Goal: Check status: Check status

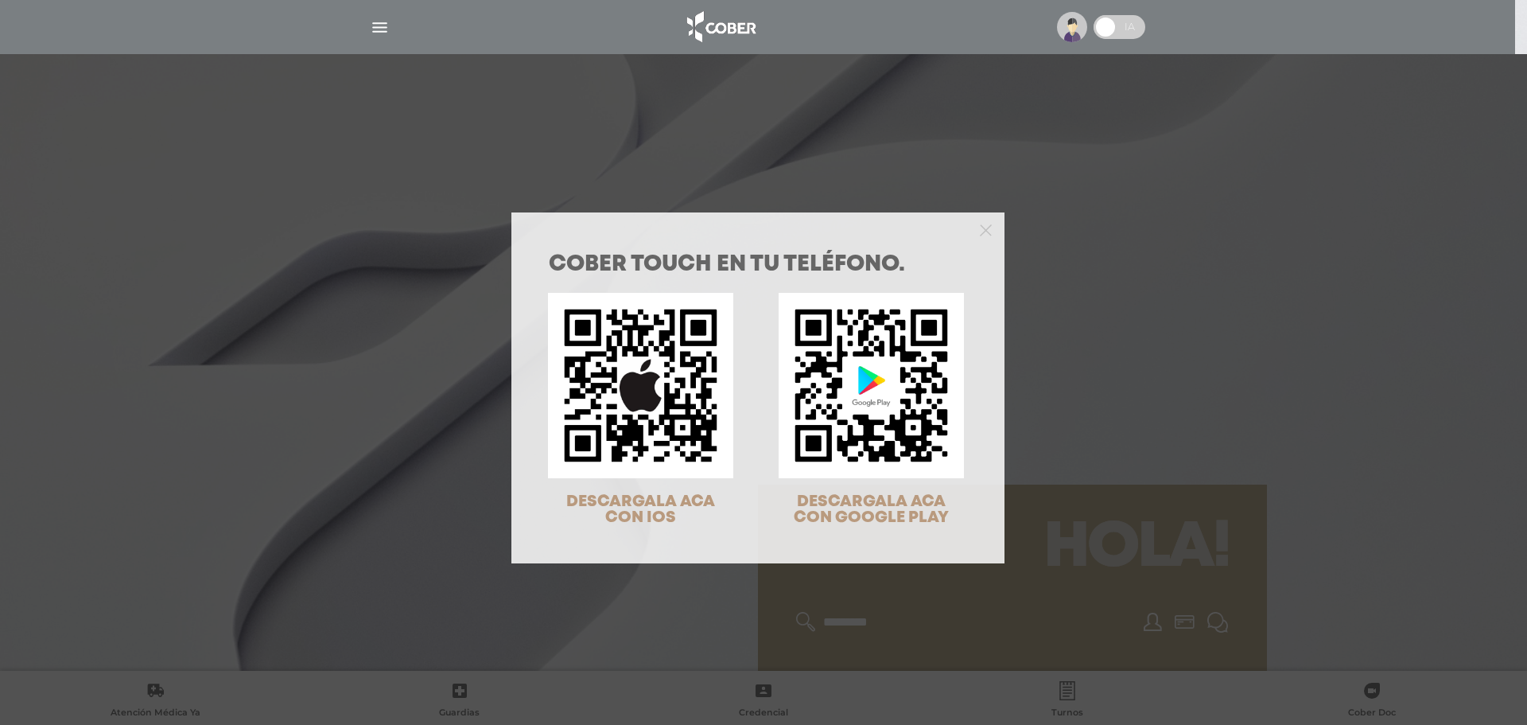
click at [1076, 299] on div "COBER TOUCH en tu teléfono. DESCARGALA ACA CON IOS DESCARGALA ACA CON GOOGLE PL…" at bounding box center [763, 362] width 1527 height 725
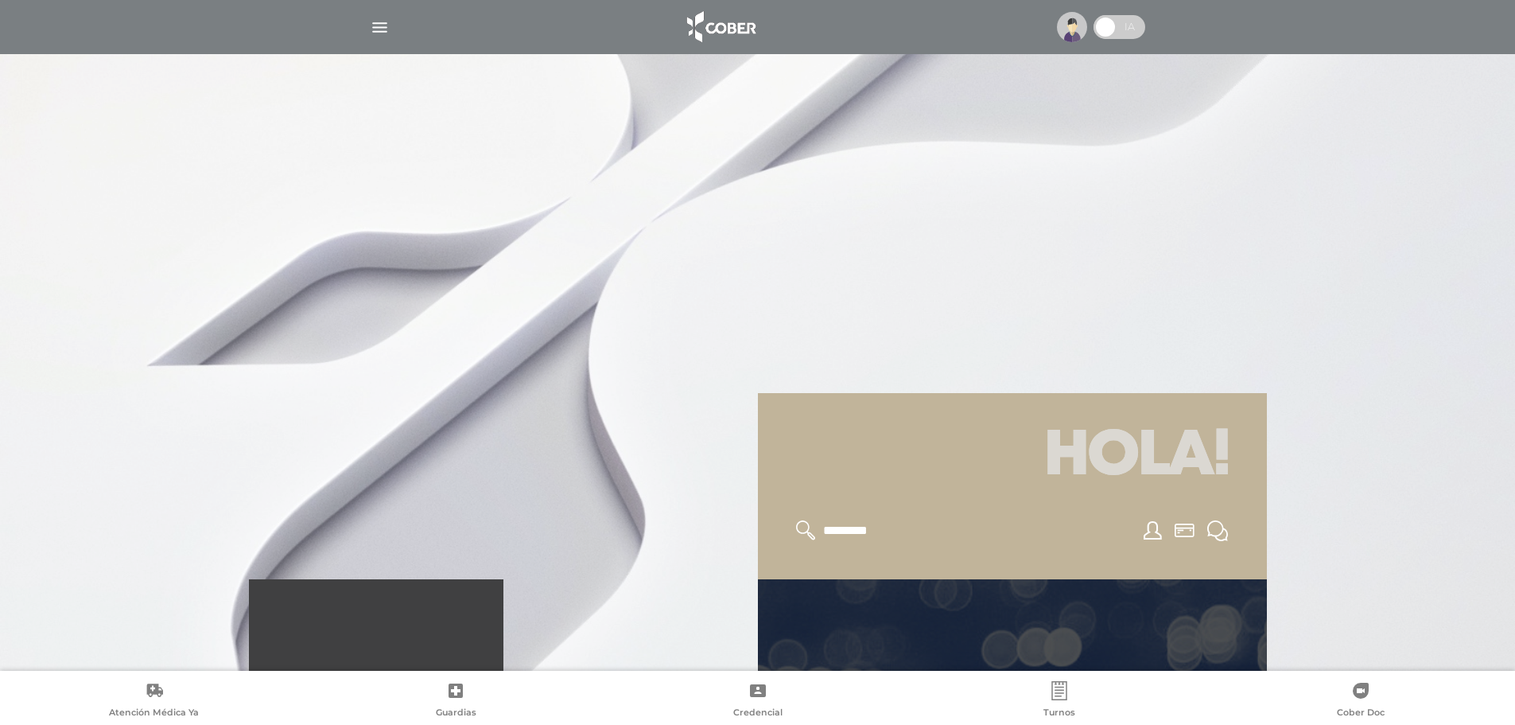
scroll to position [318, 0]
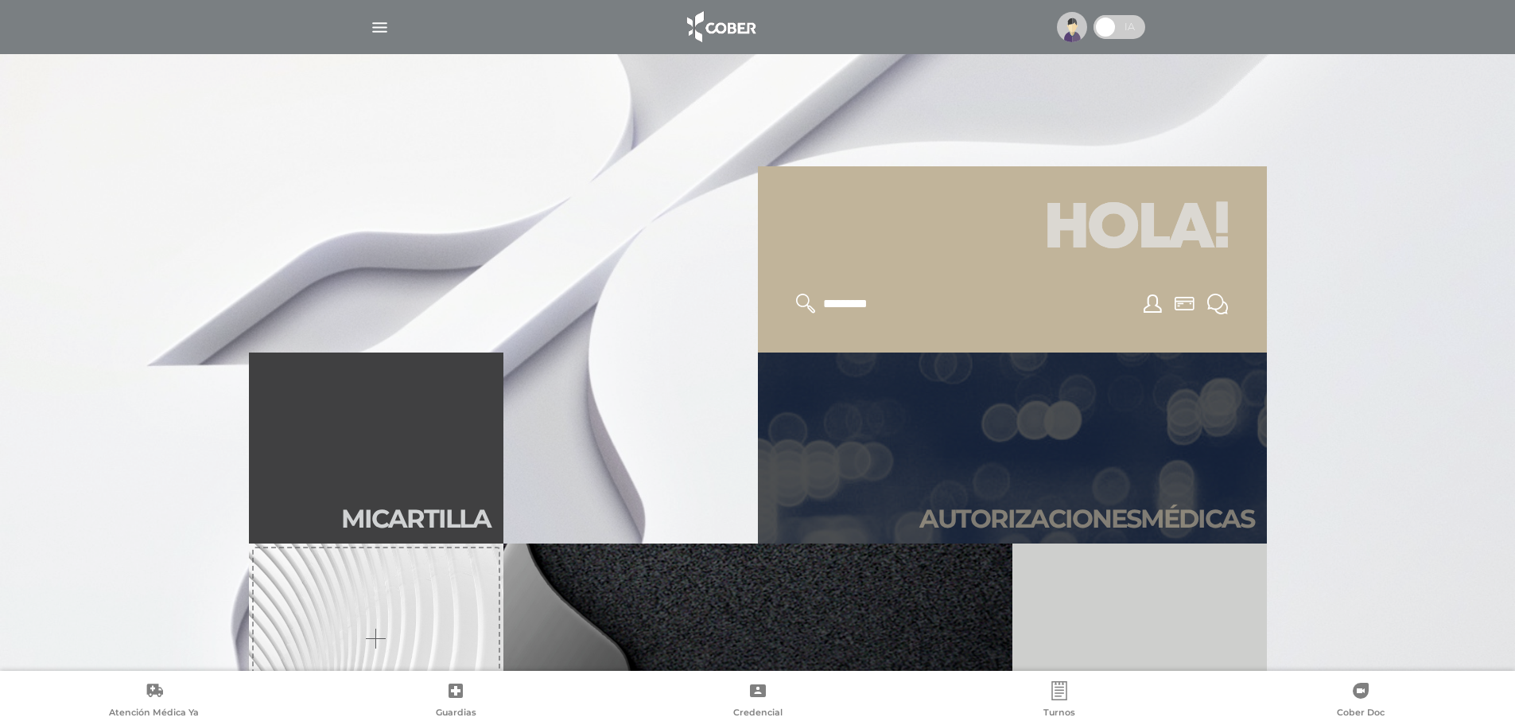
click at [1076, 488] on link "Autori zaciones médicas" at bounding box center [1012, 447] width 509 height 191
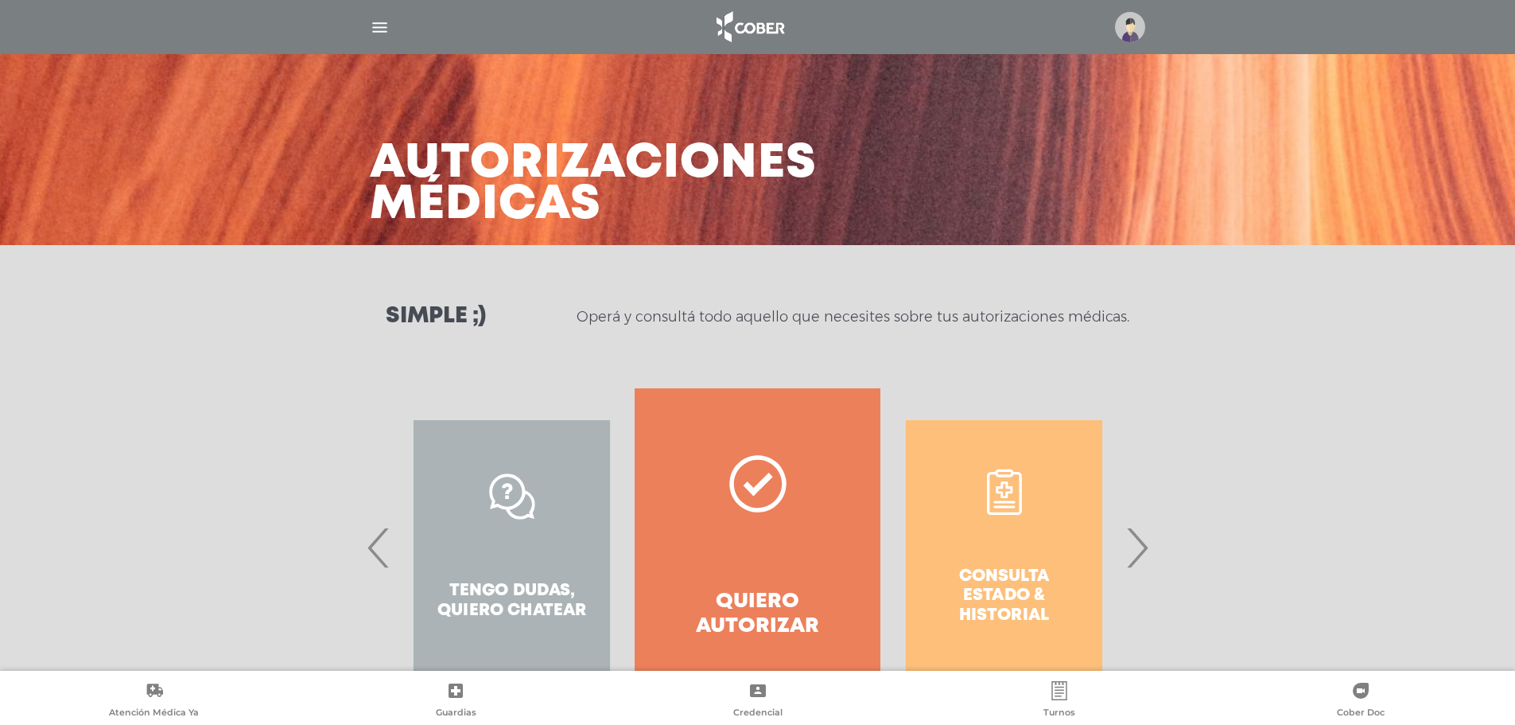
click at [1142, 551] on span "›" at bounding box center [1136, 547] width 31 height 86
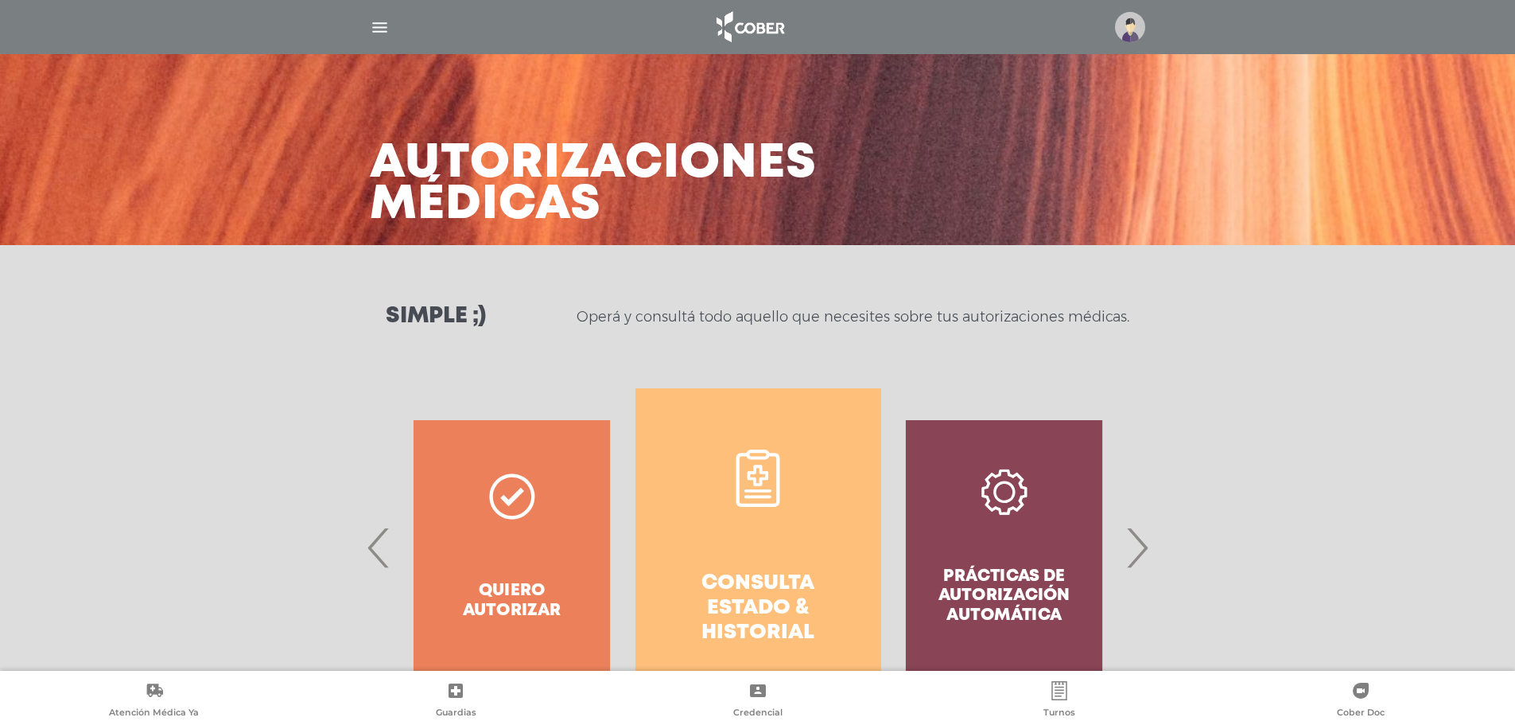
click at [794, 519] on link "Consulta estado & historial" at bounding box center [758, 547] width 246 height 318
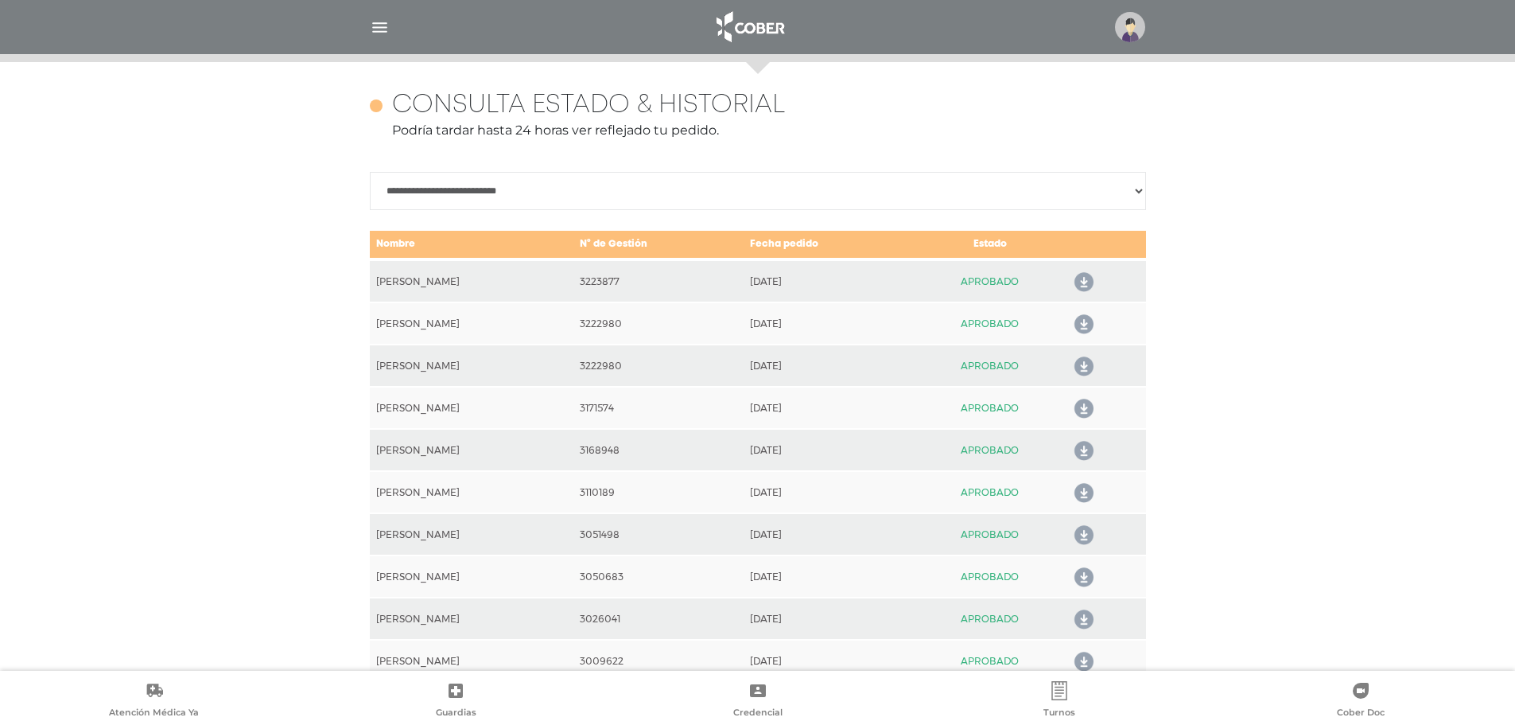
scroll to position [706, 0]
